Goal: Navigation & Orientation: Find specific page/section

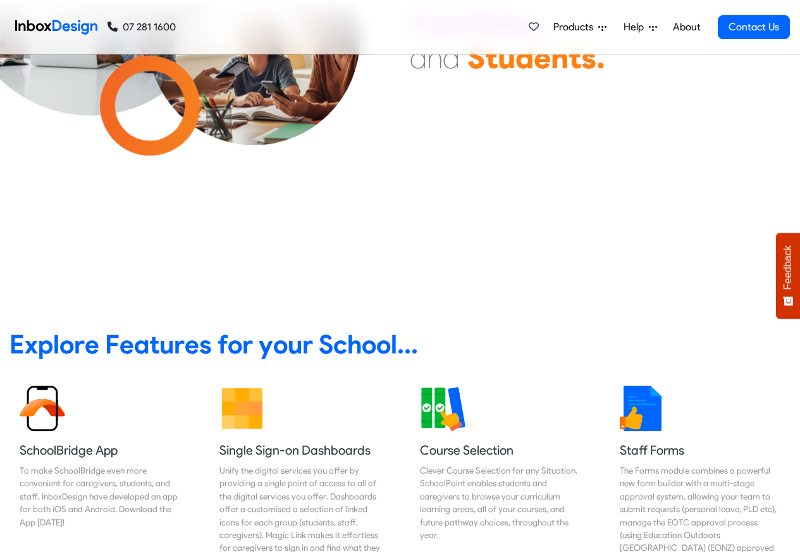
scroll to position [303, 0]
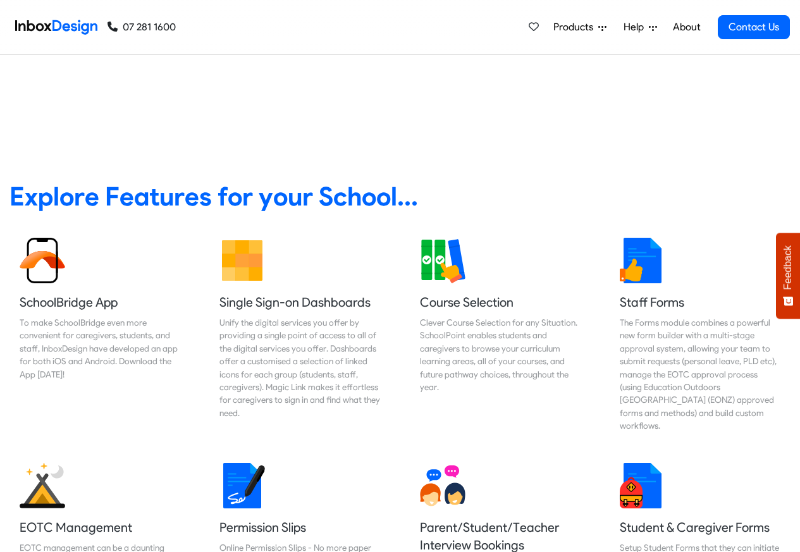
scroll to position [455, 0]
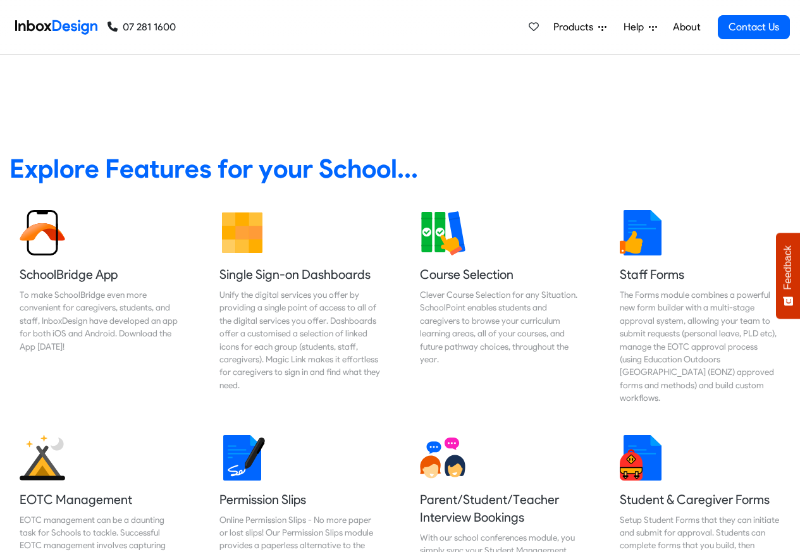
click at [686, 26] on link "About" at bounding box center [686, 27] width 35 height 25
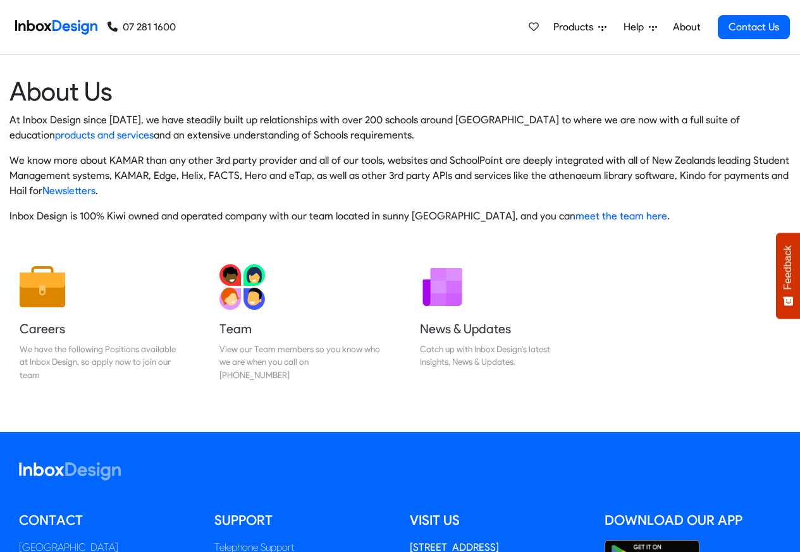
click at [60, 26] on img at bounding box center [56, 27] width 82 height 25
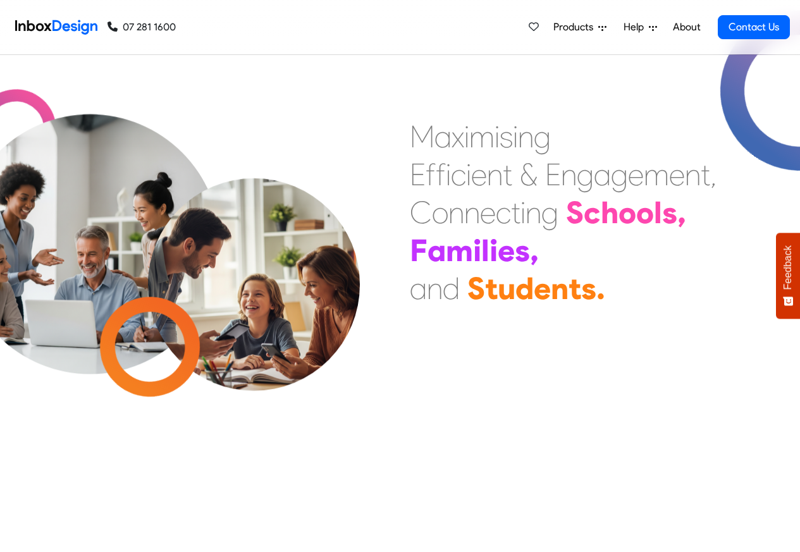
scroll to position [474, 0]
